Goal: Information Seeking & Learning: Check status

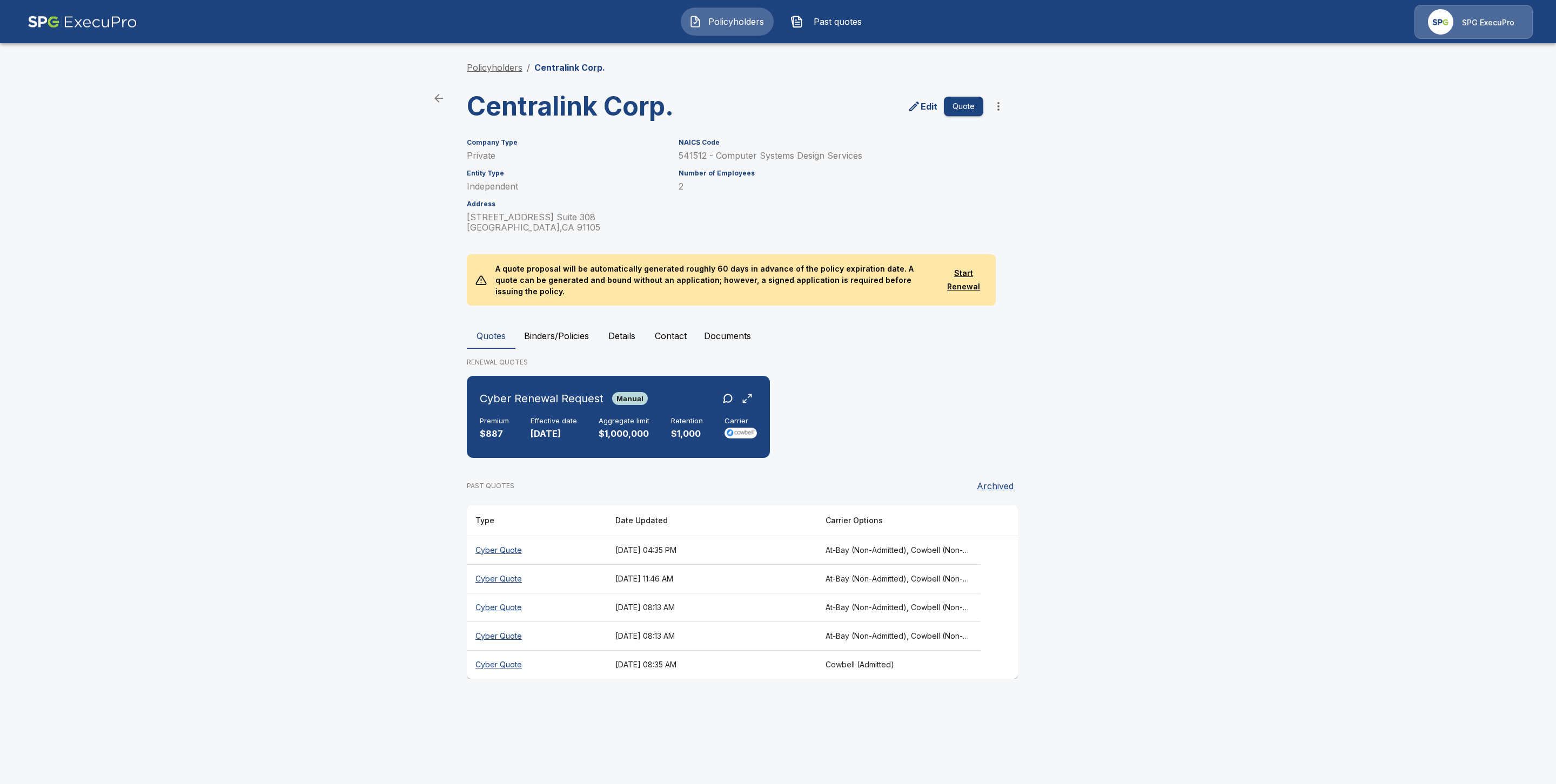
click at [510, 68] on link "Policyholders" at bounding box center [494, 68] width 56 height 11
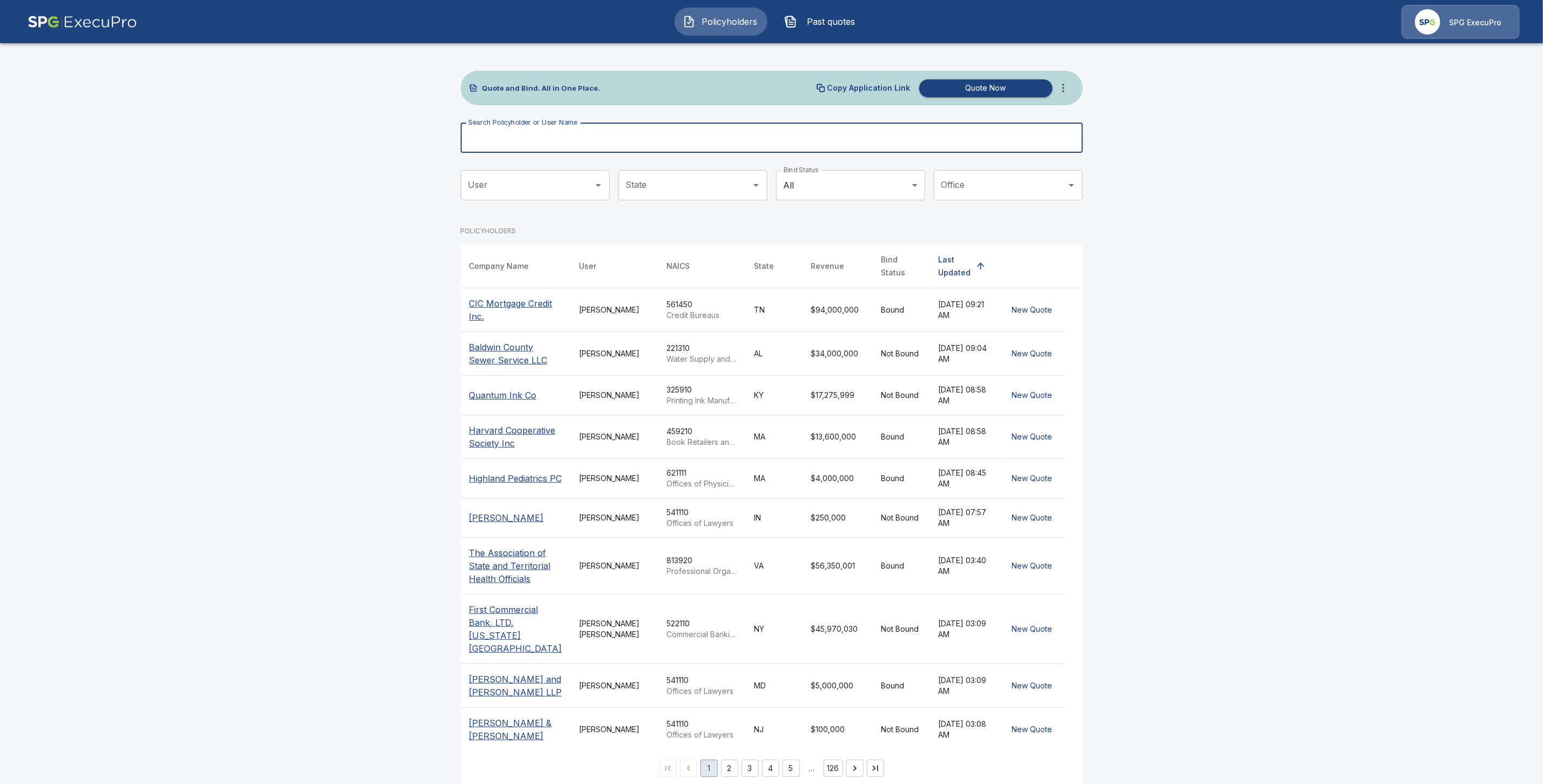
click at [536, 137] on input "Search Policyholder or User Name" at bounding box center [766, 137] width 610 height 30
paste input "**********"
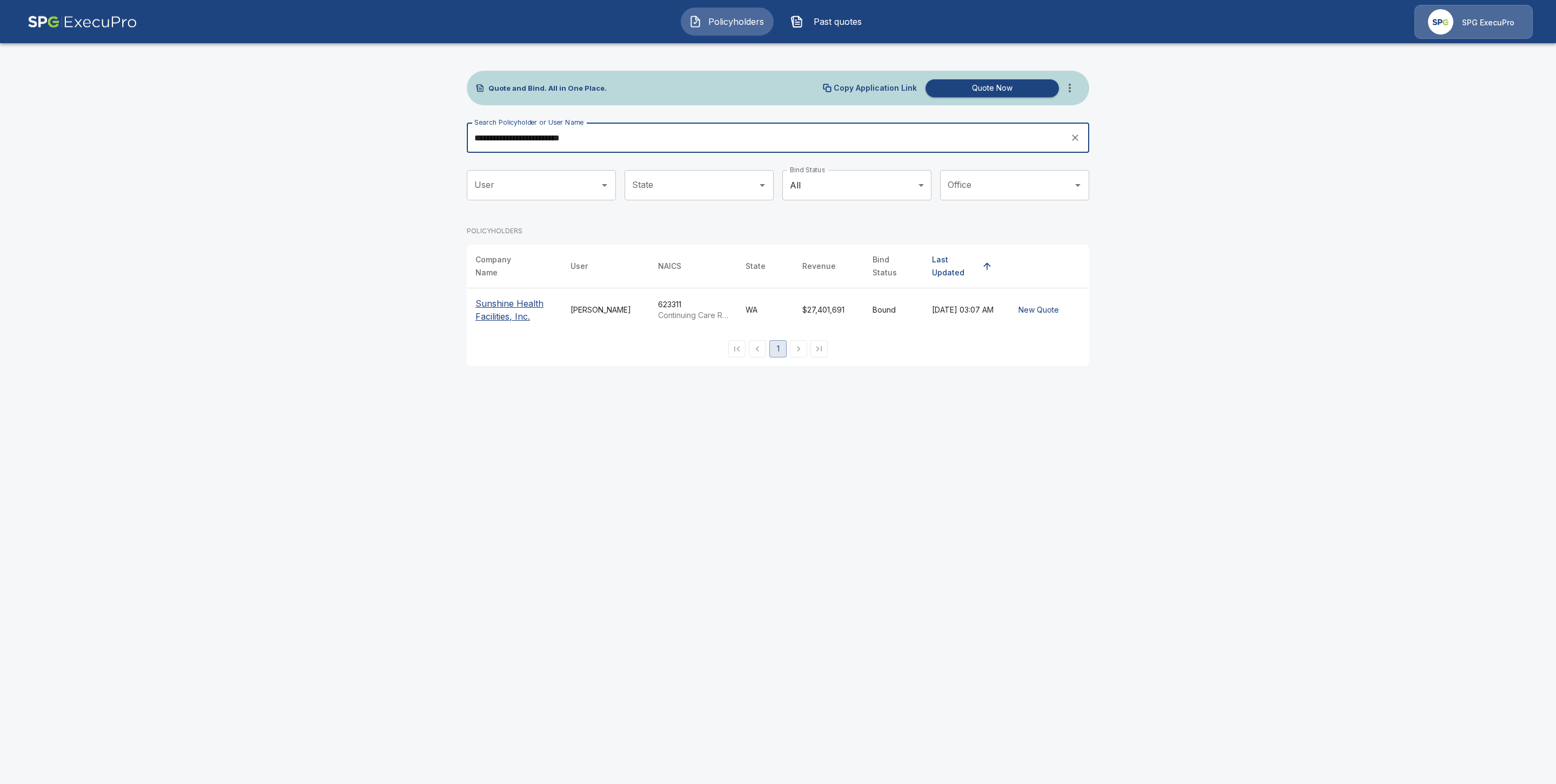
type input "**********"
click at [490, 301] on p "Sunshine Health Facilities, Inc." at bounding box center [514, 310] width 78 height 26
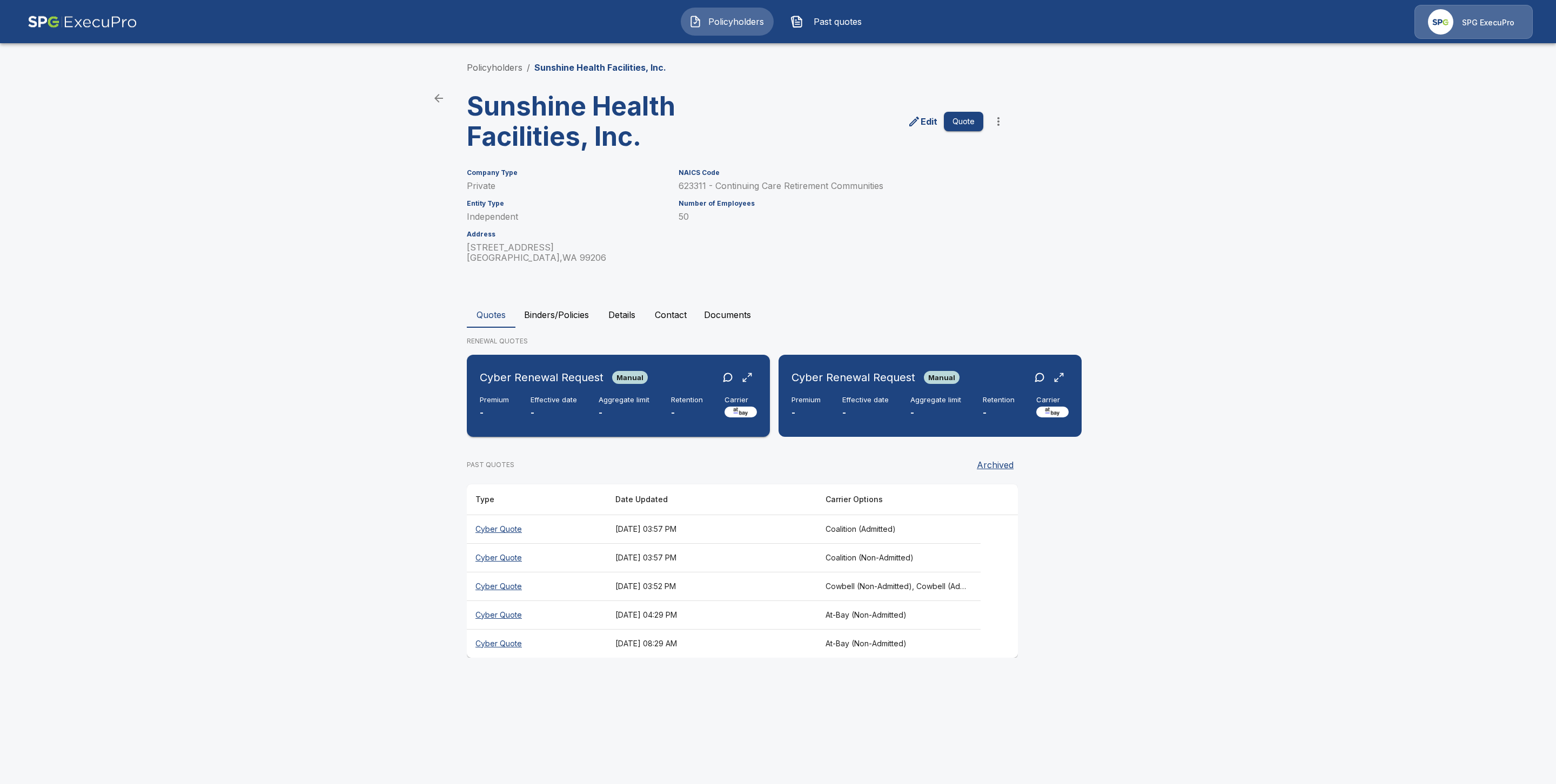
click at [521, 414] on div "Premium - Effective date - Aggregate limit - Retention - Carrier" at bounding box center [618, 407] width 277 height 24
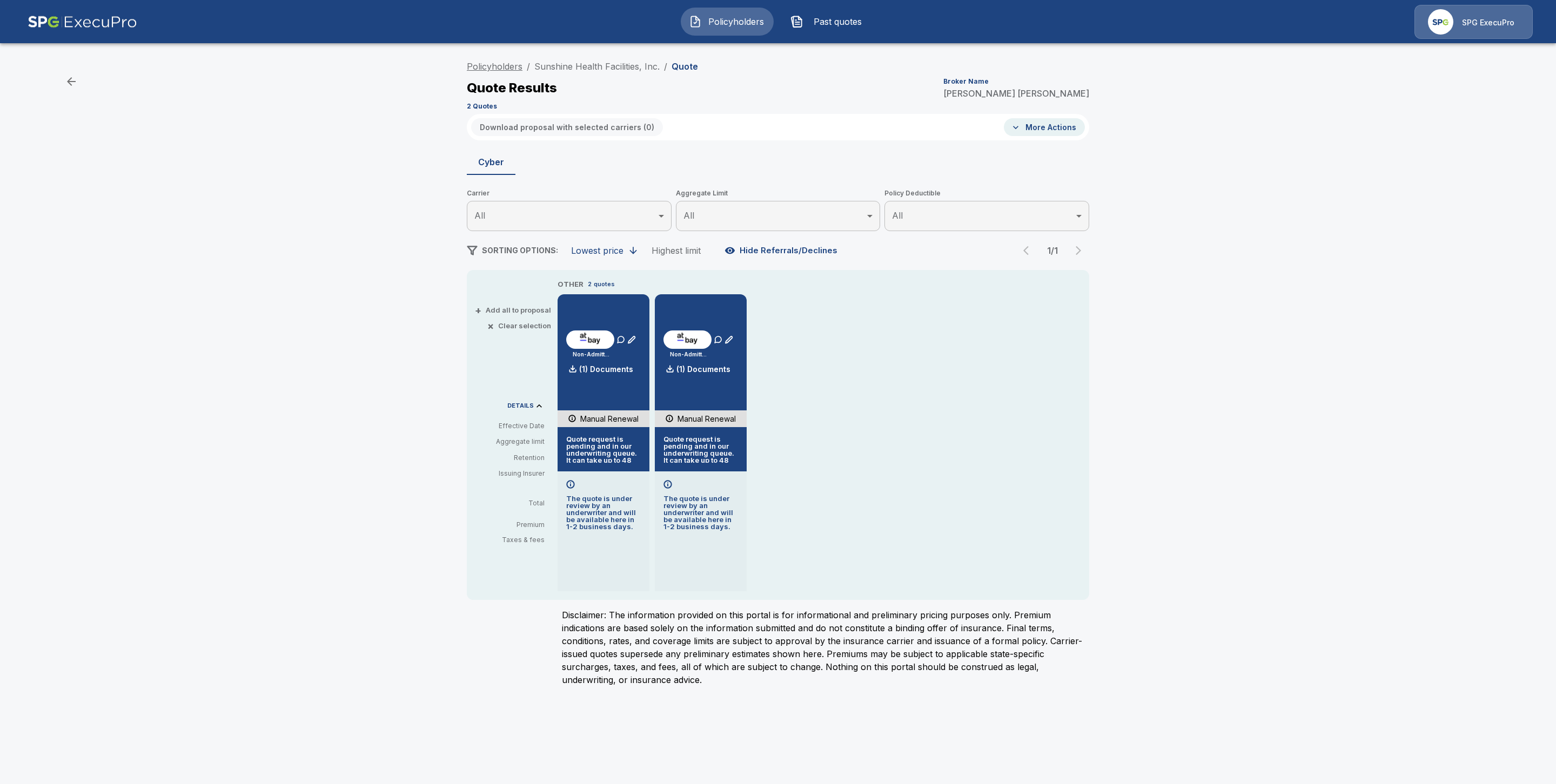
click at [497, 65] on link "Policyholders" at bounding box center [494, 67] width 56 height 11
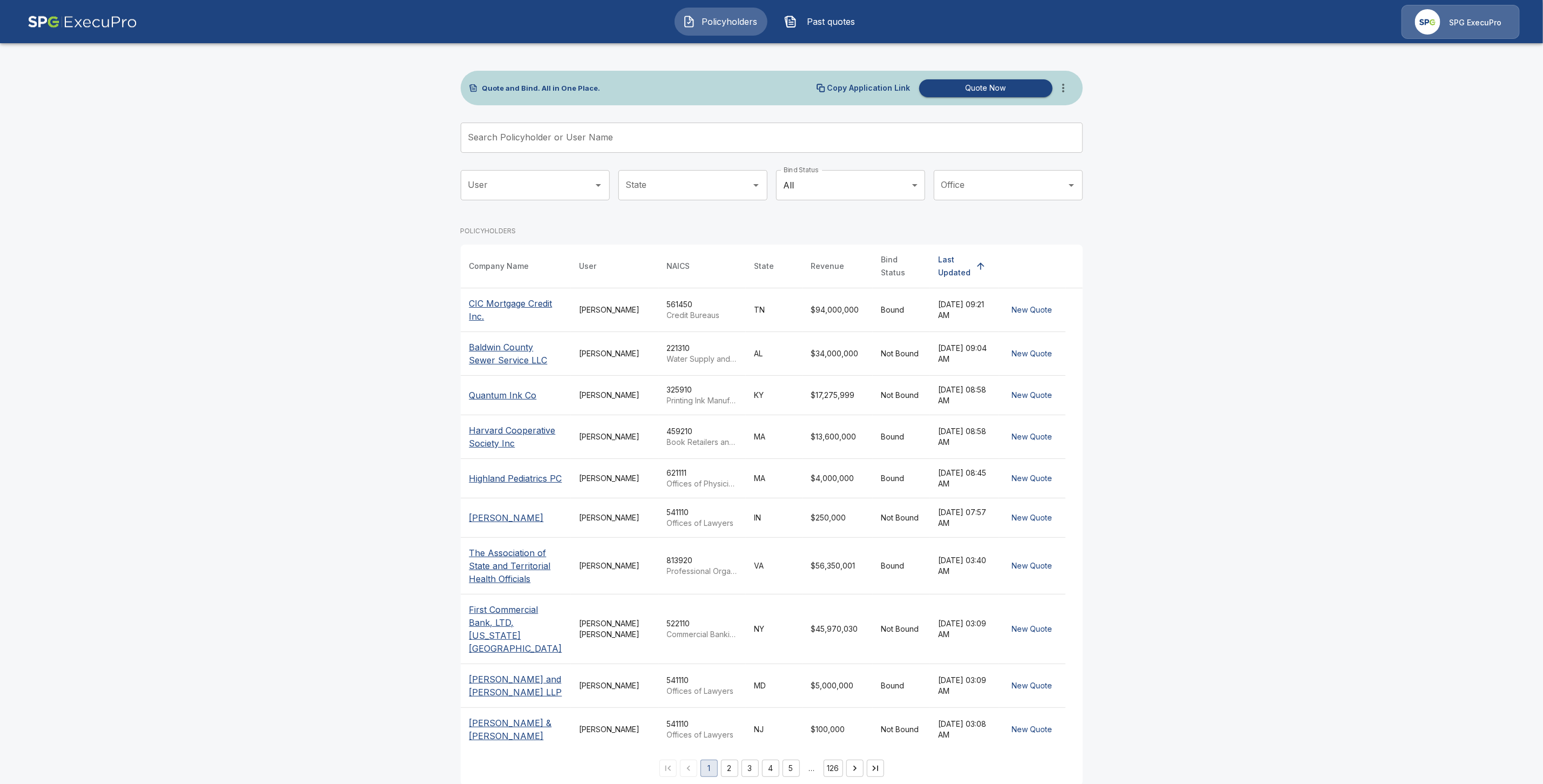
drag, startPoint x: 500, startPoint y: 137, endPoint x: 505, endPoint y: 152, distance: 15.8
click at [500, 137] on input "Search Policyholder or User Name" at bounding box center [766, 137] width 610 height 30
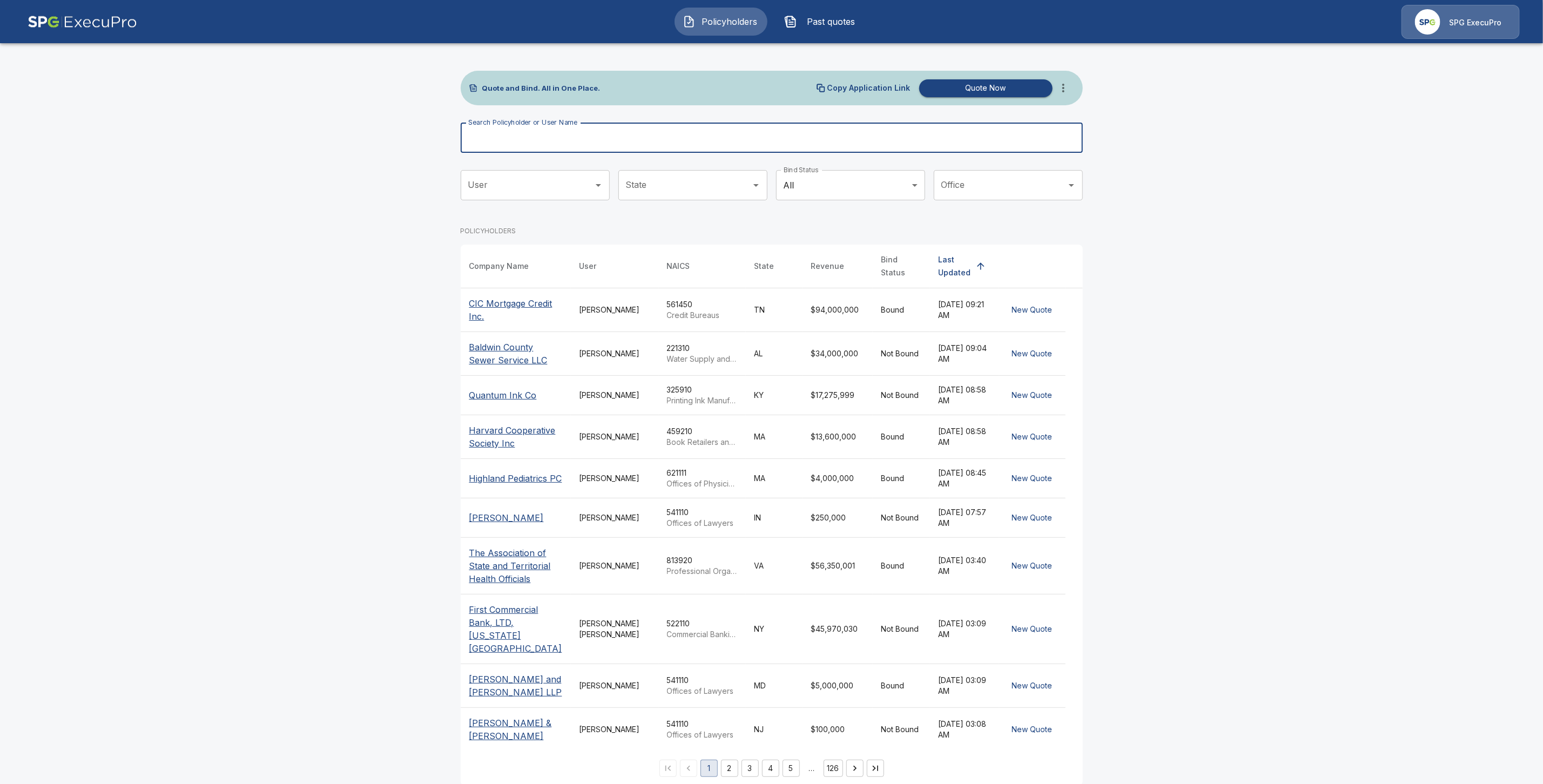
paste input "**********"
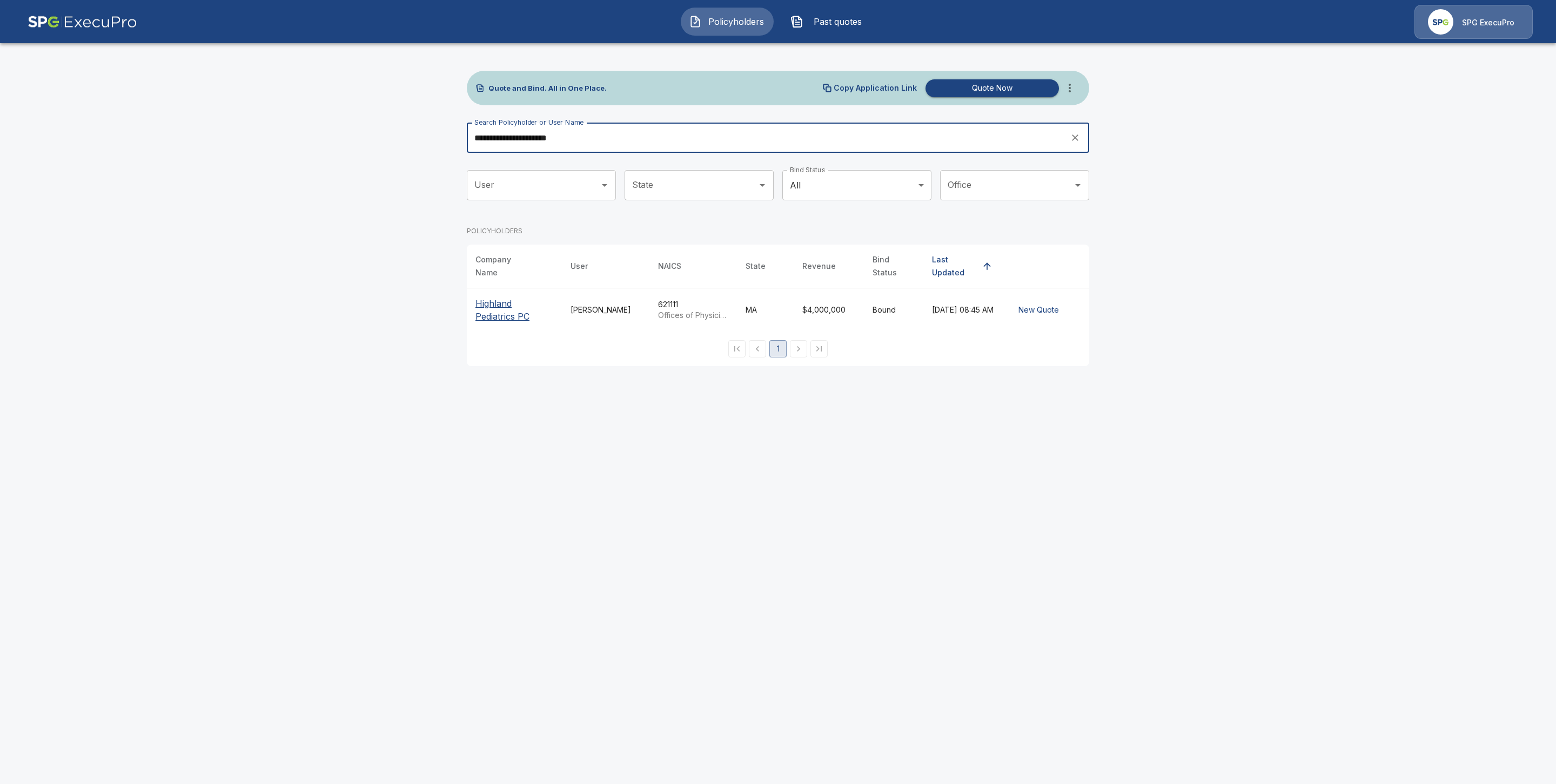
type input "**********"
click at [498, 308] on p "Highland Pediatrics PC" at bounding box center [514, 310] width 78 height 26
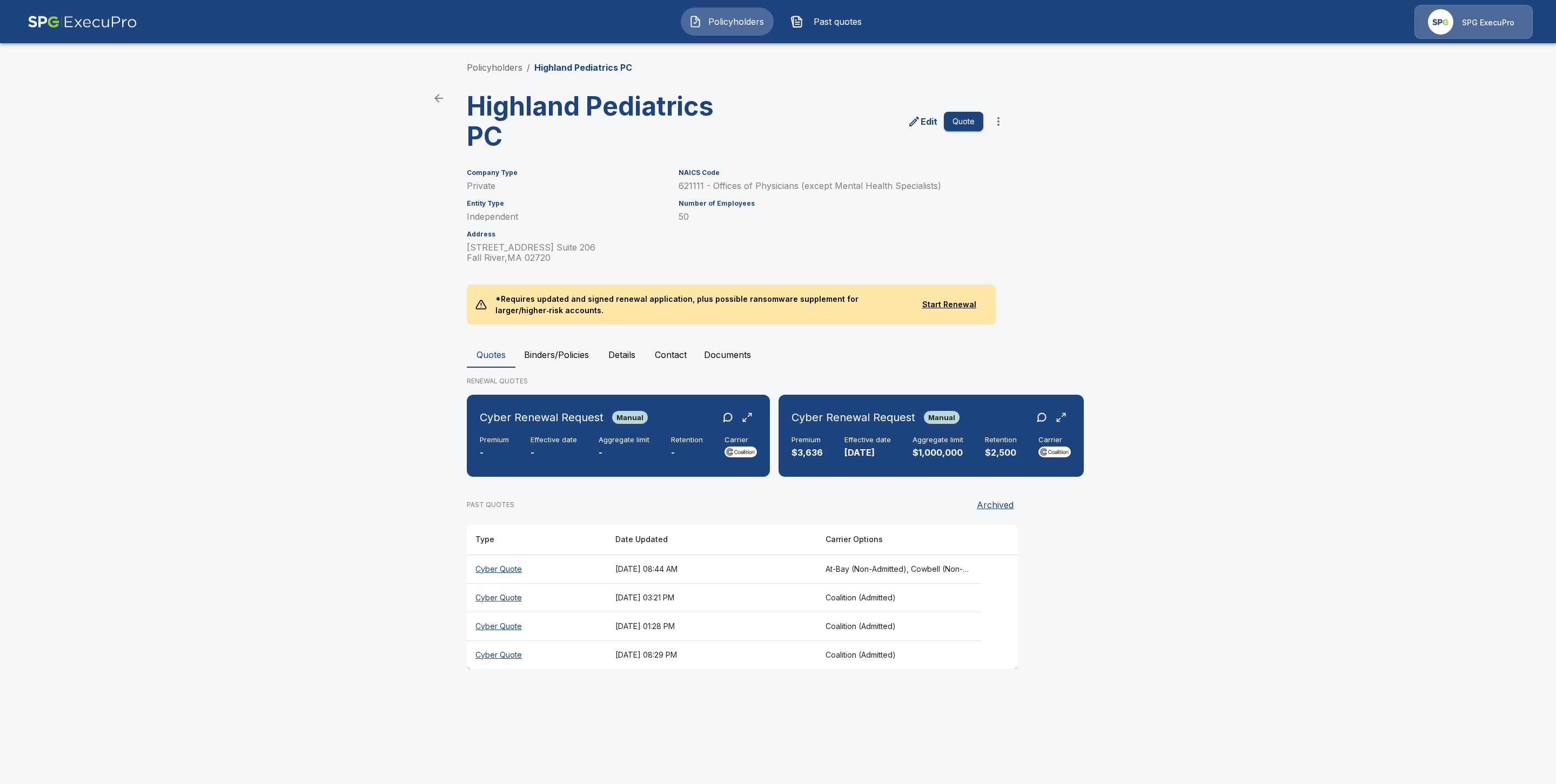
click at [580, 357] on button "Binders/Policies" at bounding box center [555, 354] width 82 height 26
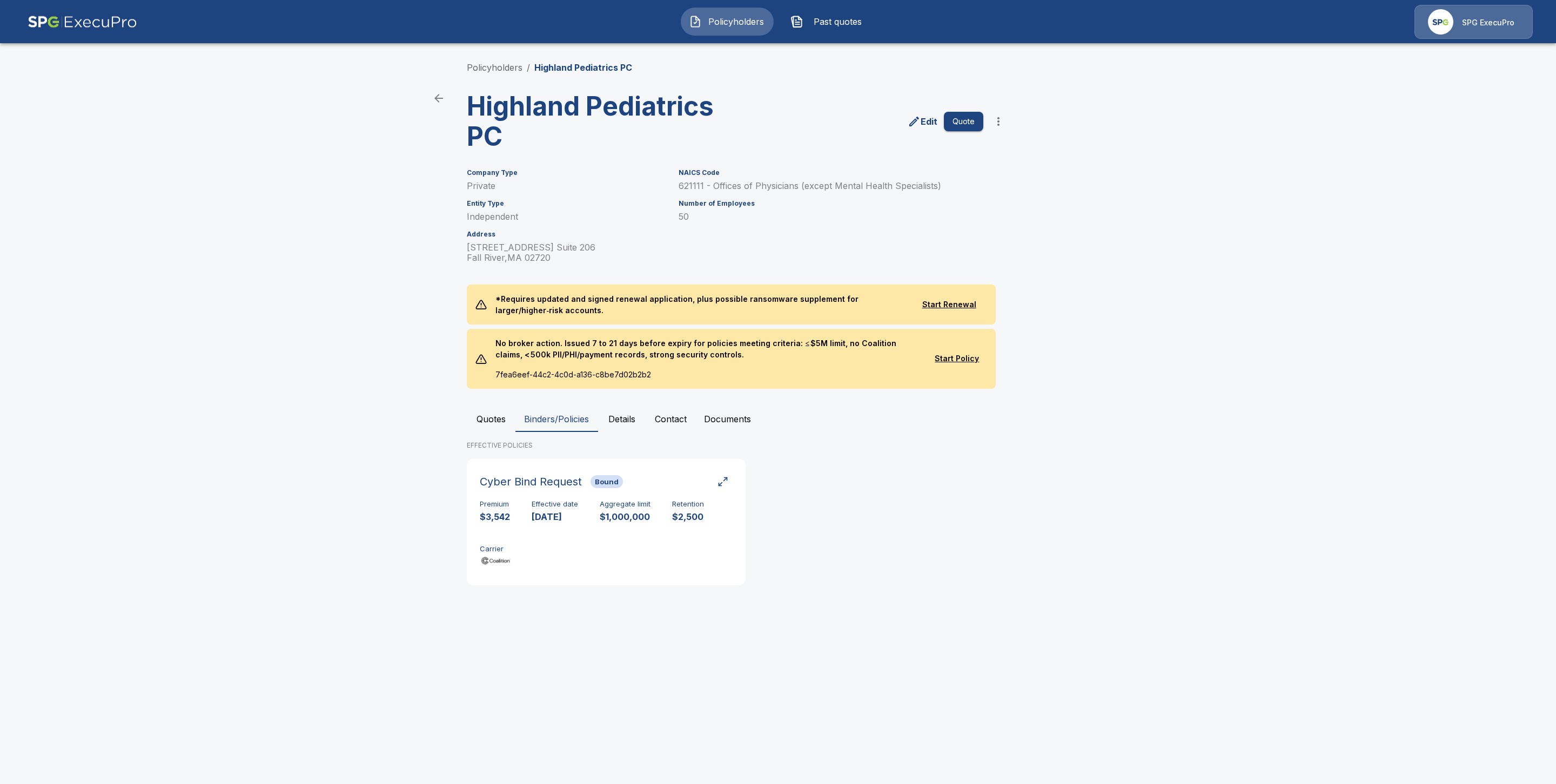
click at [494, 421] on button "Quotes" at bounding box center [490, 419] width 48 height 26
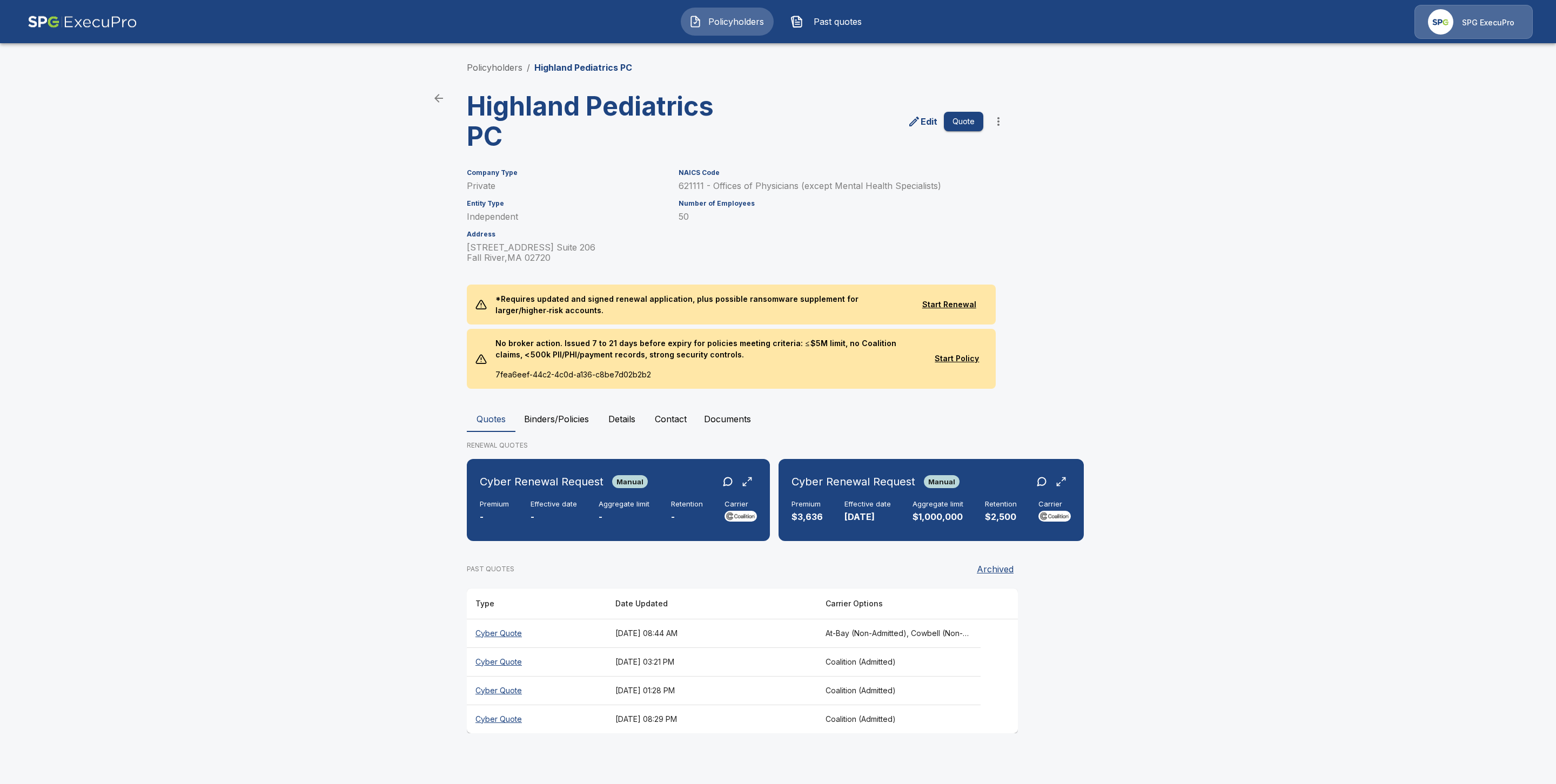
click at [521, 635] on th "Cyber Quote" at bounding box center [536, 633] width 140 height 29
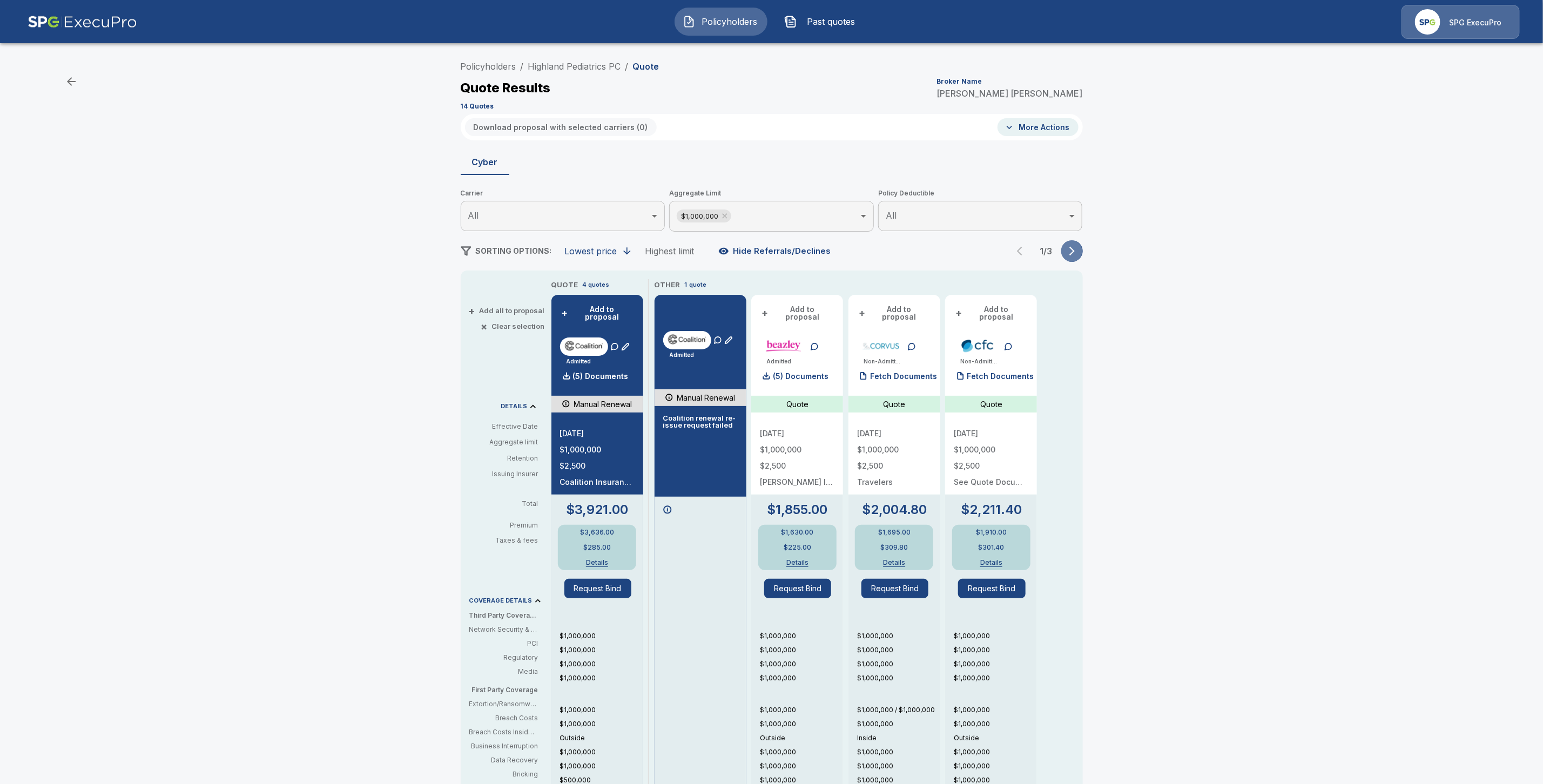
click at [1077, 253] on icon "button" at bounding box center [1073, 251] width 11 height 11
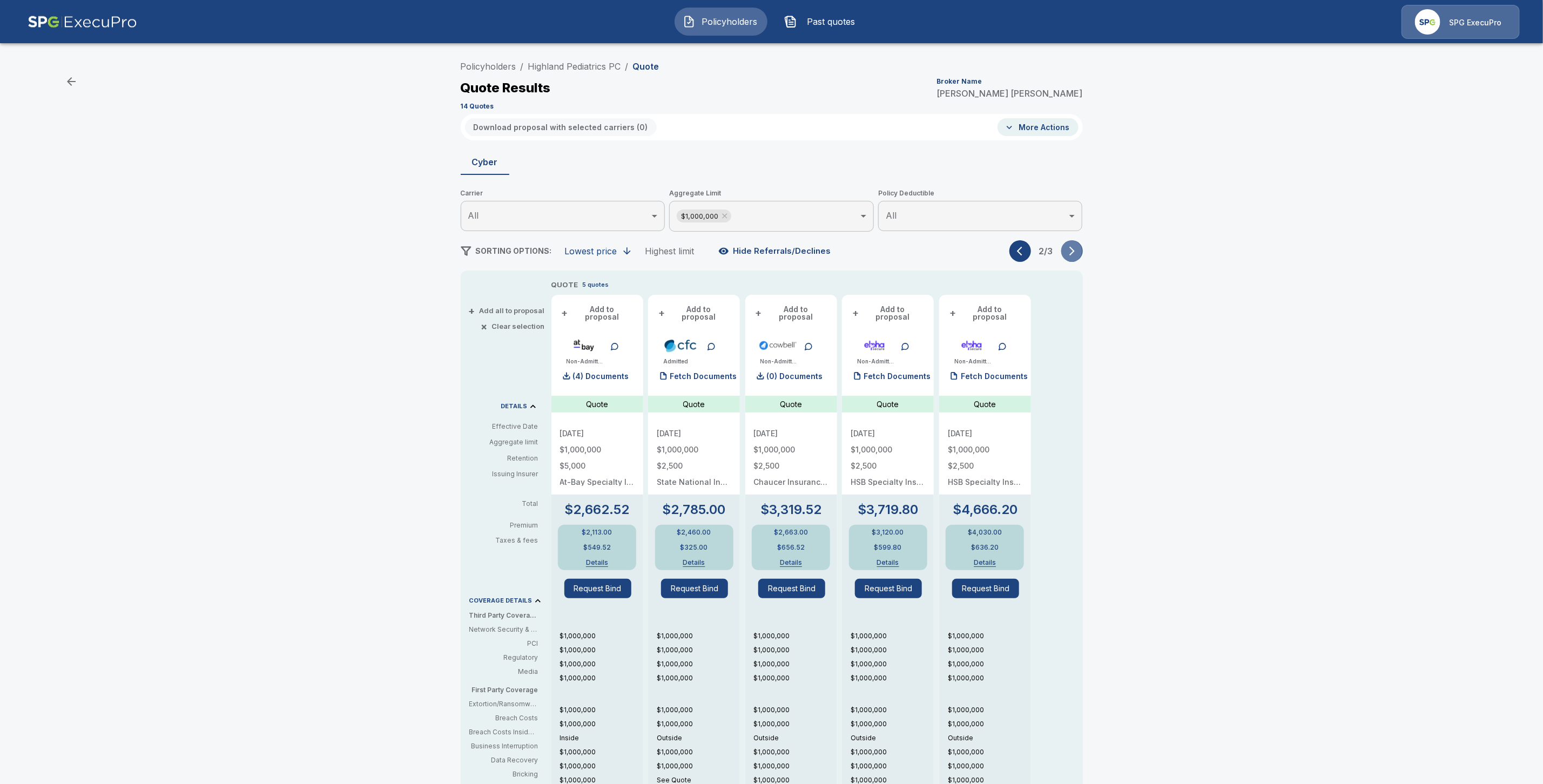
click at [1077, 255] on icon "button" at bounding box center [1073, 251] width 11 height 11
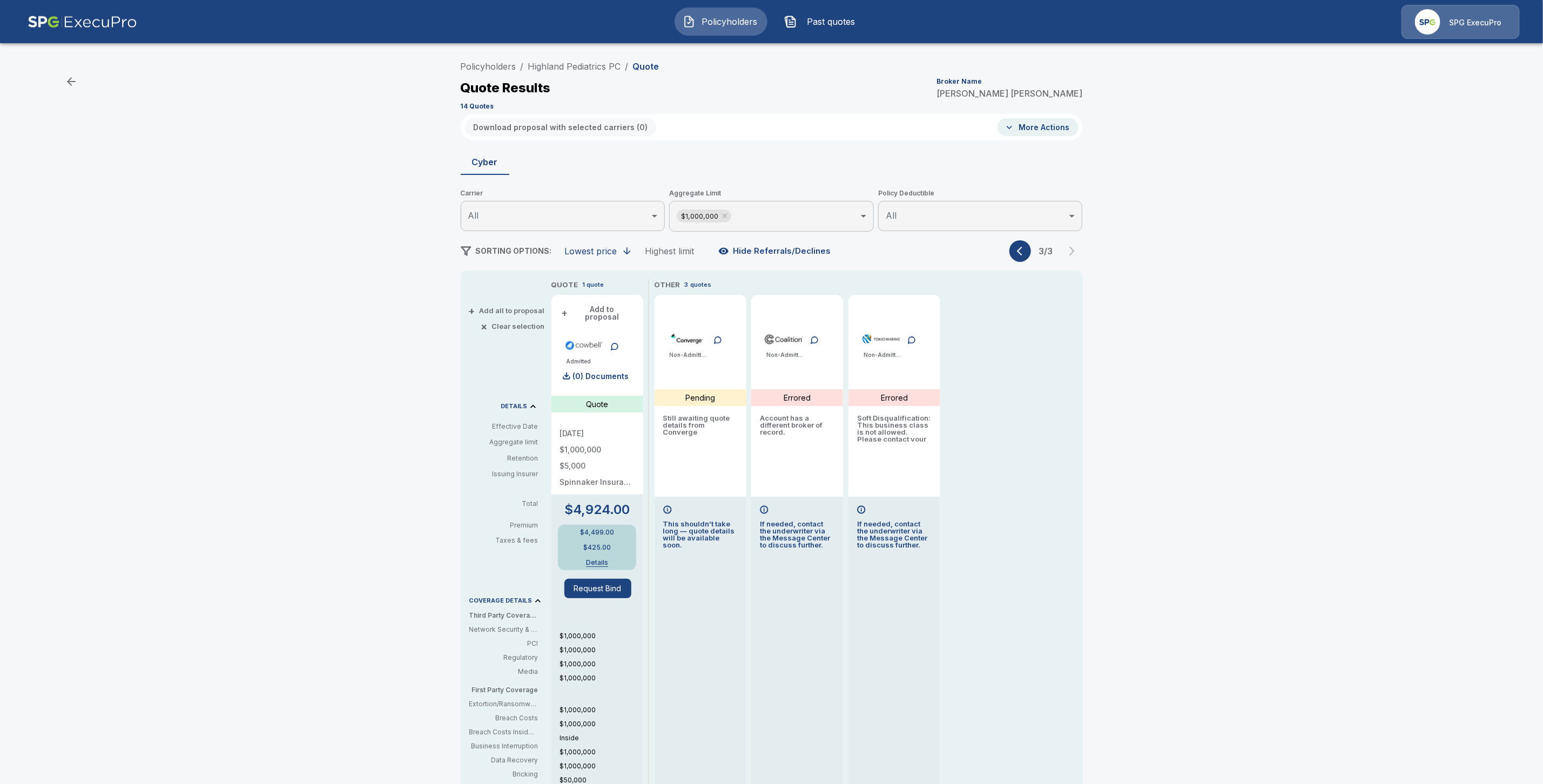
click at [1025, 253] on icon "button" at bounding box center [1023, 251] width 11 height 11
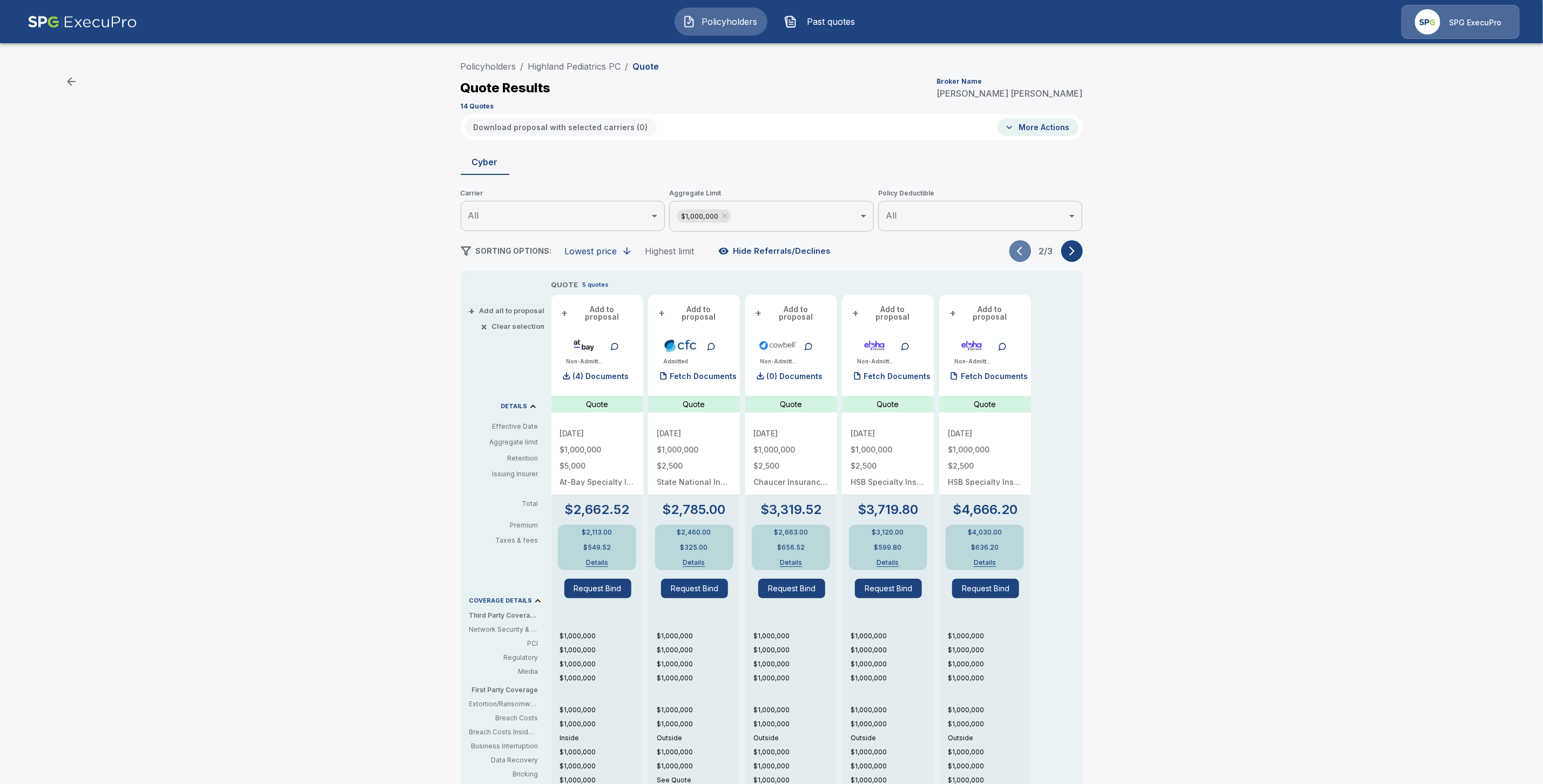
click at [1025, 253] on icon "button" at bounding box center [1023, 251] width 11 height 11
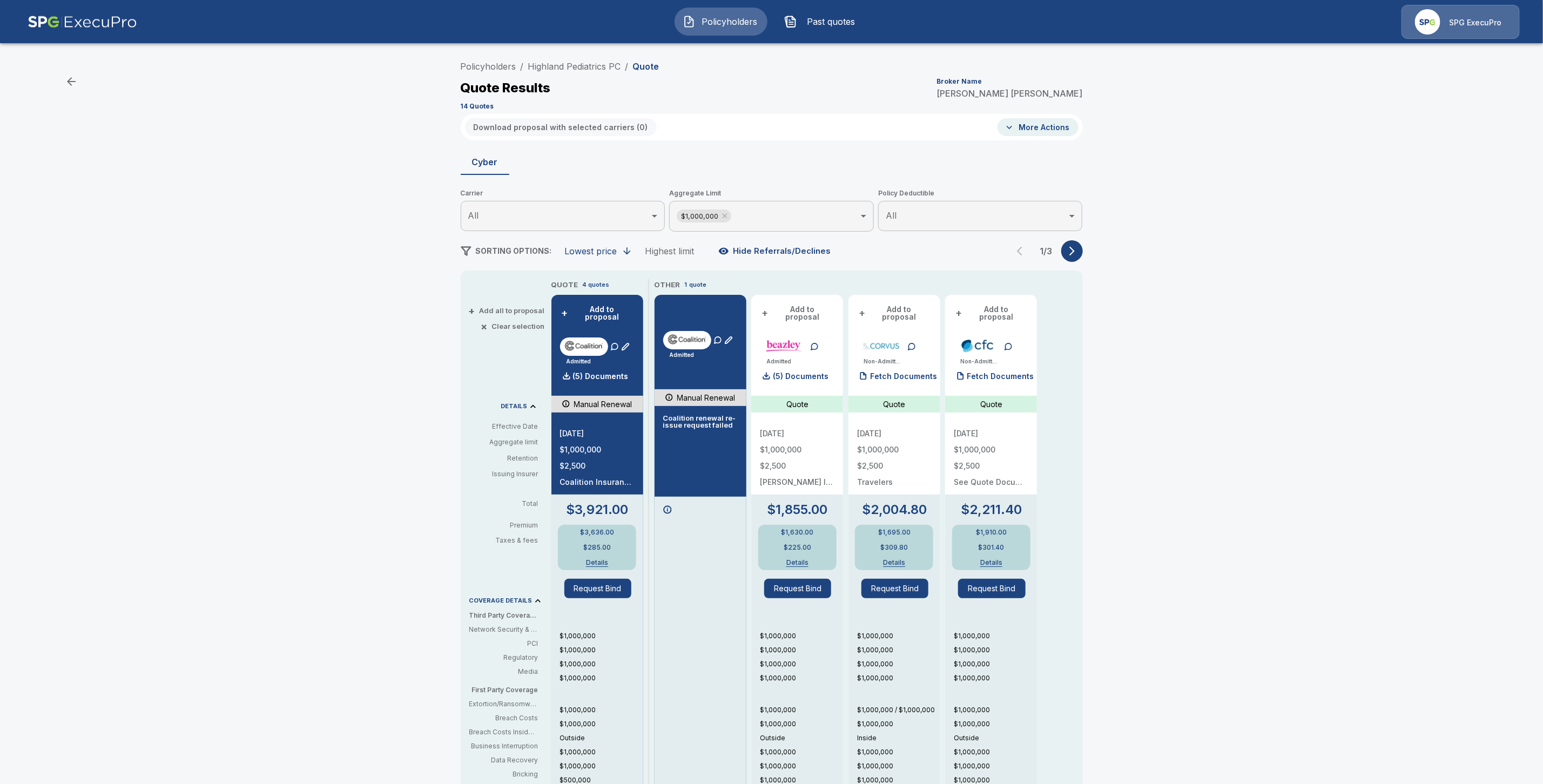
click at [1077, 254] on icon "button" at bounding box center [1073, 251] width 11 height 11
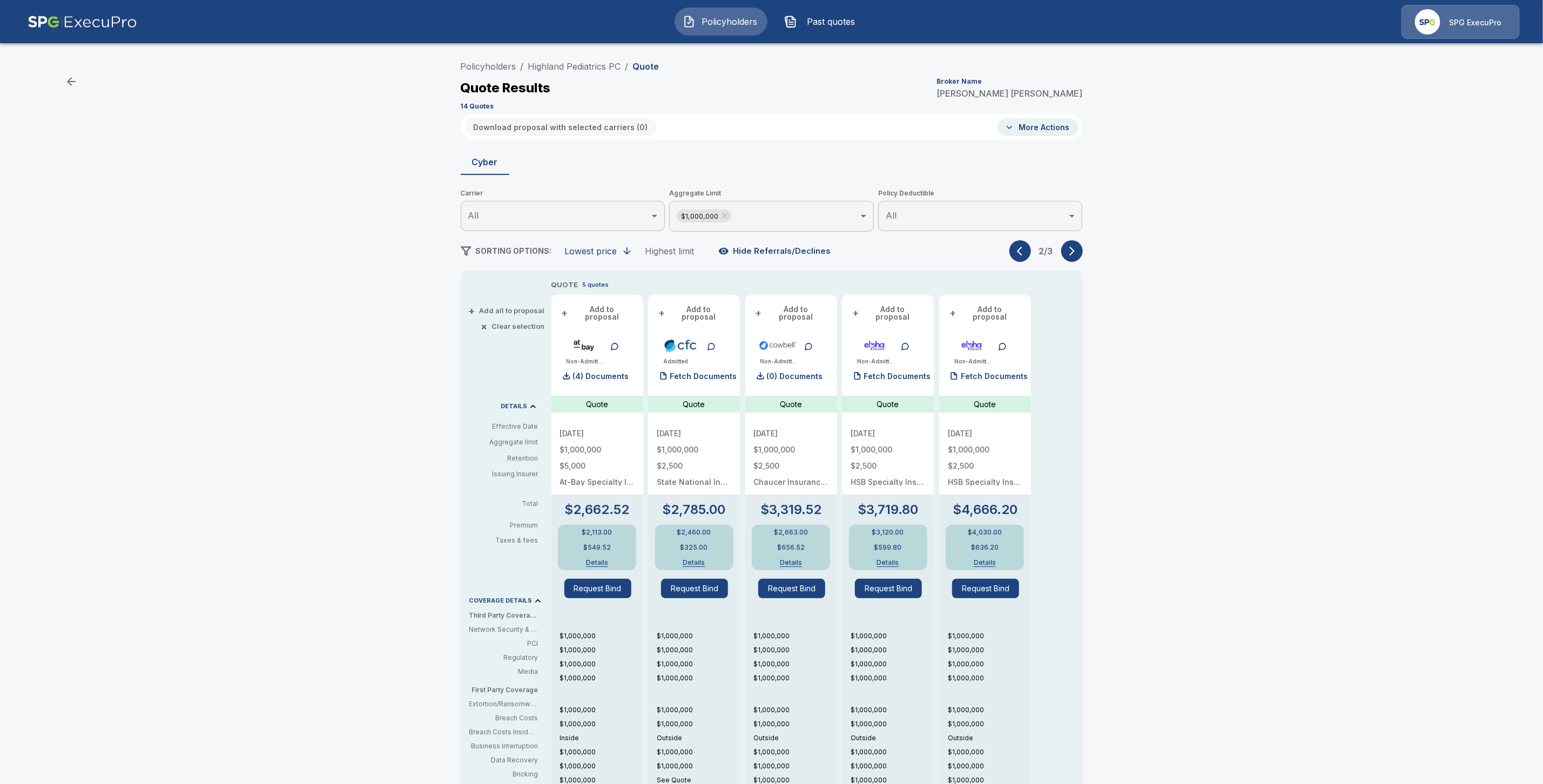
click at [1075, 253] on icon "button" at bounding box center [1072, 252] width 6 height 10
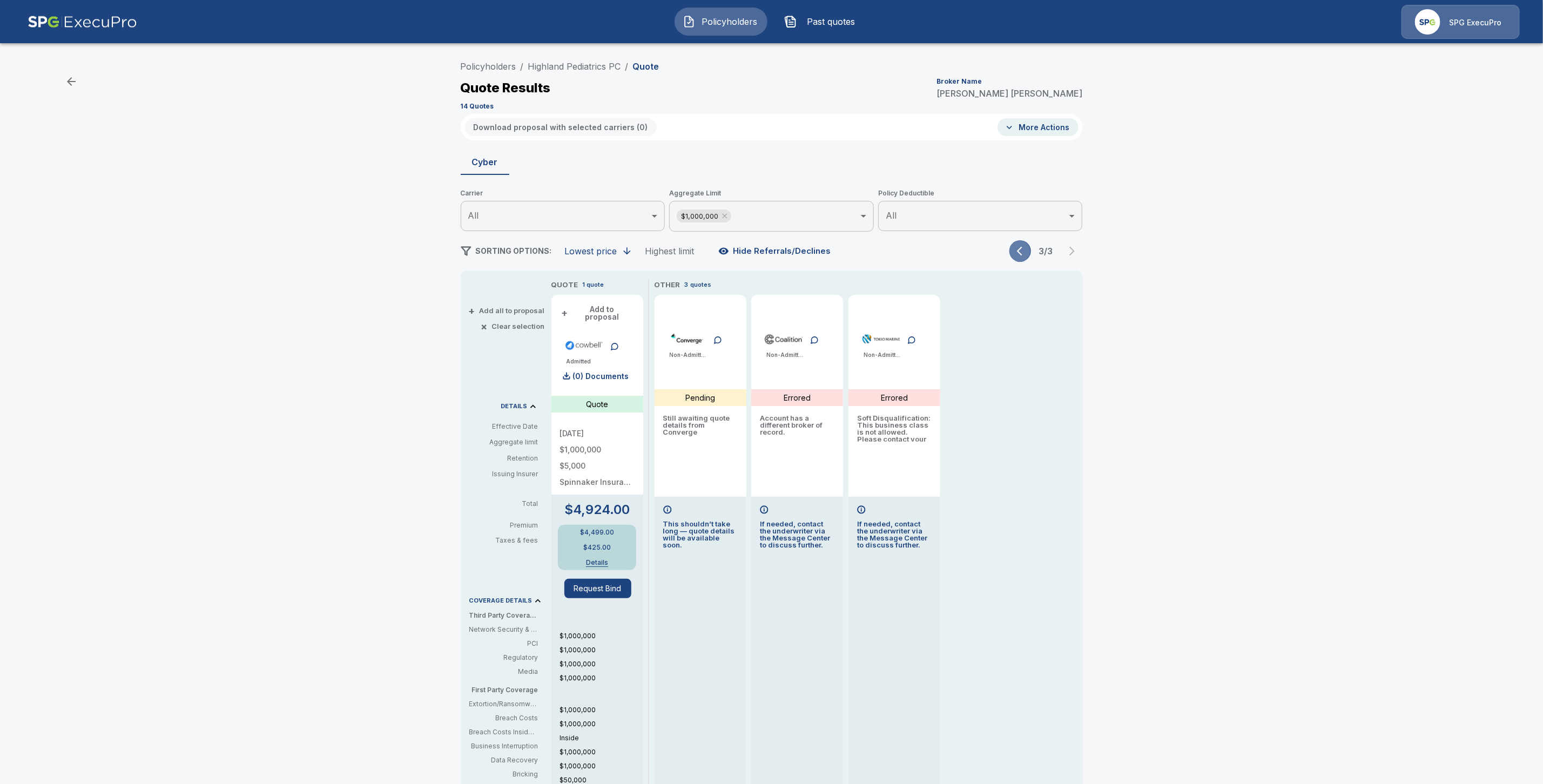
click at [1028, 253] on icon "button" at bounding box center [1023, 251] width 11 height 11
